Goal: Obtain resource: Obtain resource

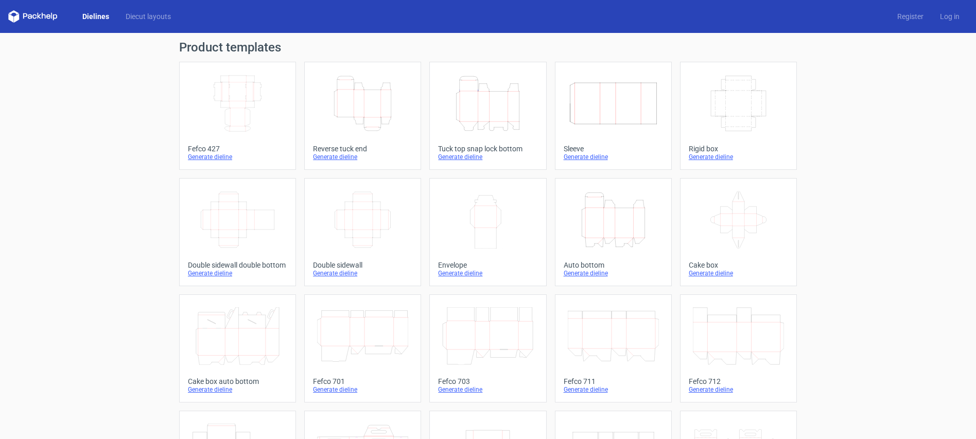
click at [364, 98] on icon "Height Depth Width" at bounding box center [362, 104] width 91 height 58
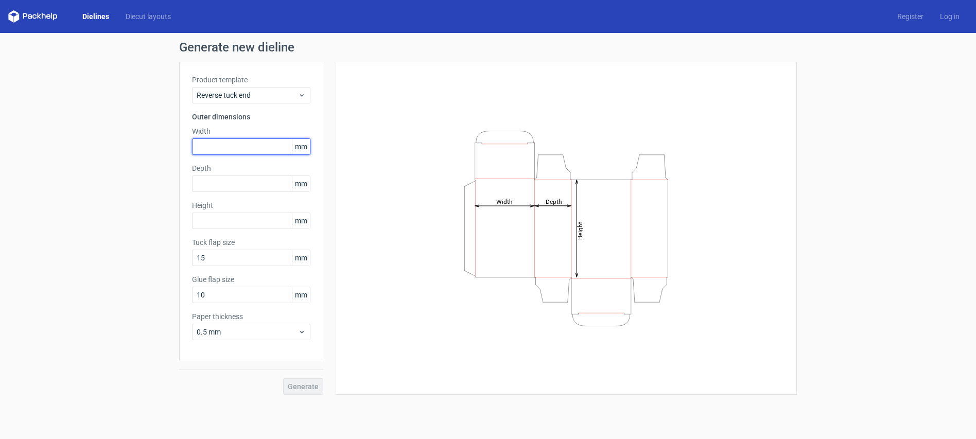
click at [231, 146] on input "text" at bounding box center [251, 146] width 118 height 16
type input "36"
type input "29"
type input "170"
click at [293, 383] on span "Generate" at bounding box center [303, 386] width 31 height 7
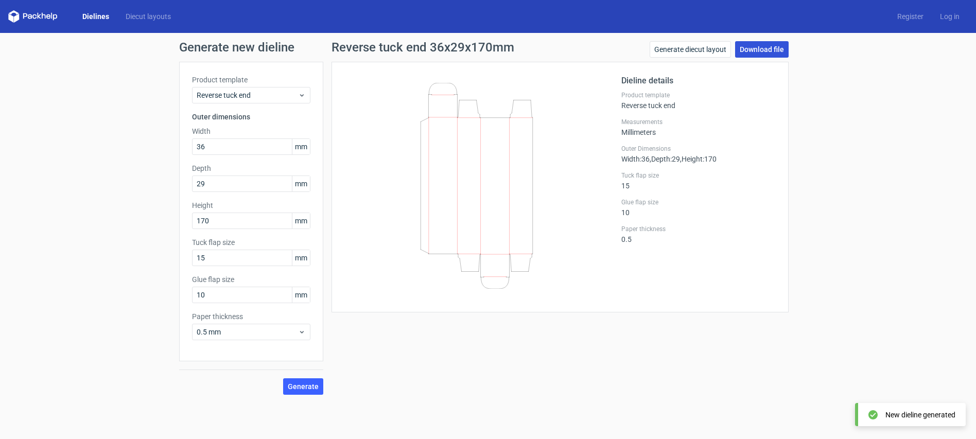
click at [770, 47] on link "Download file" at bounding box center [762, 49] width 54 height 16
click at [503, 148] on icon at bounding box center [476, 186] width 248 height 206
click at [308, 387] on span "Generate" at bounding box center [303, 386] width 31 height 7
click at [702, 49] on link "Generate diecut layout" at bounding box center [689, 49] width 81 height 16
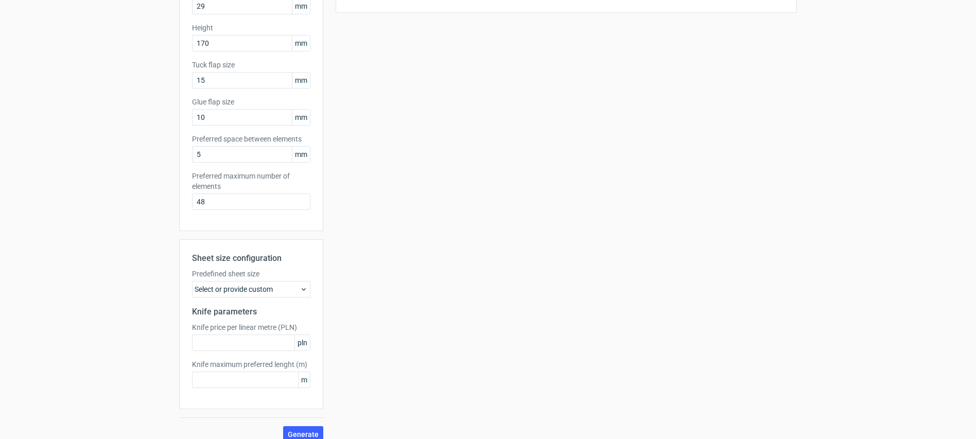
scroll to position [189, 0]
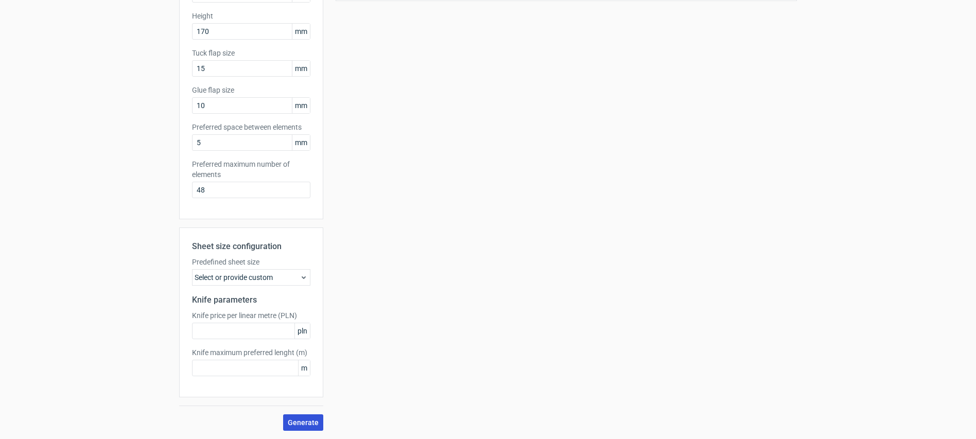
click at [298, 423] on span "Generate" at bounding box center [303, 422] width 31 height 7
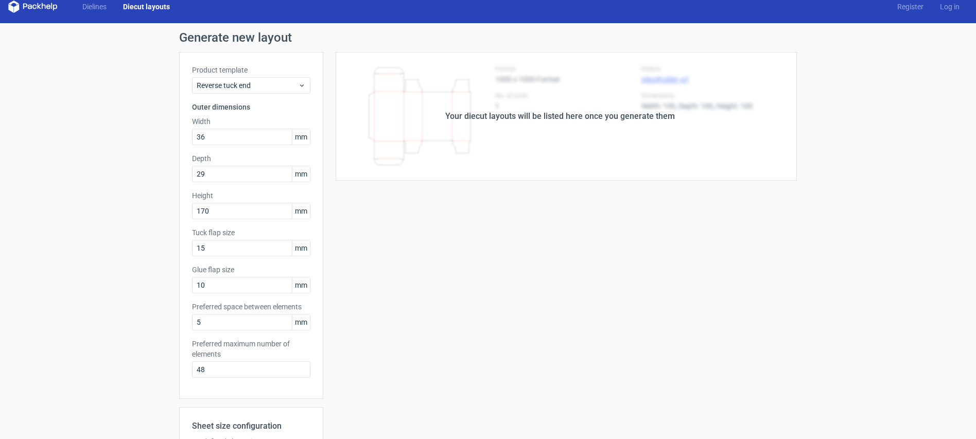
scroll to position [0, 0]
